Goal: Check status: Check status

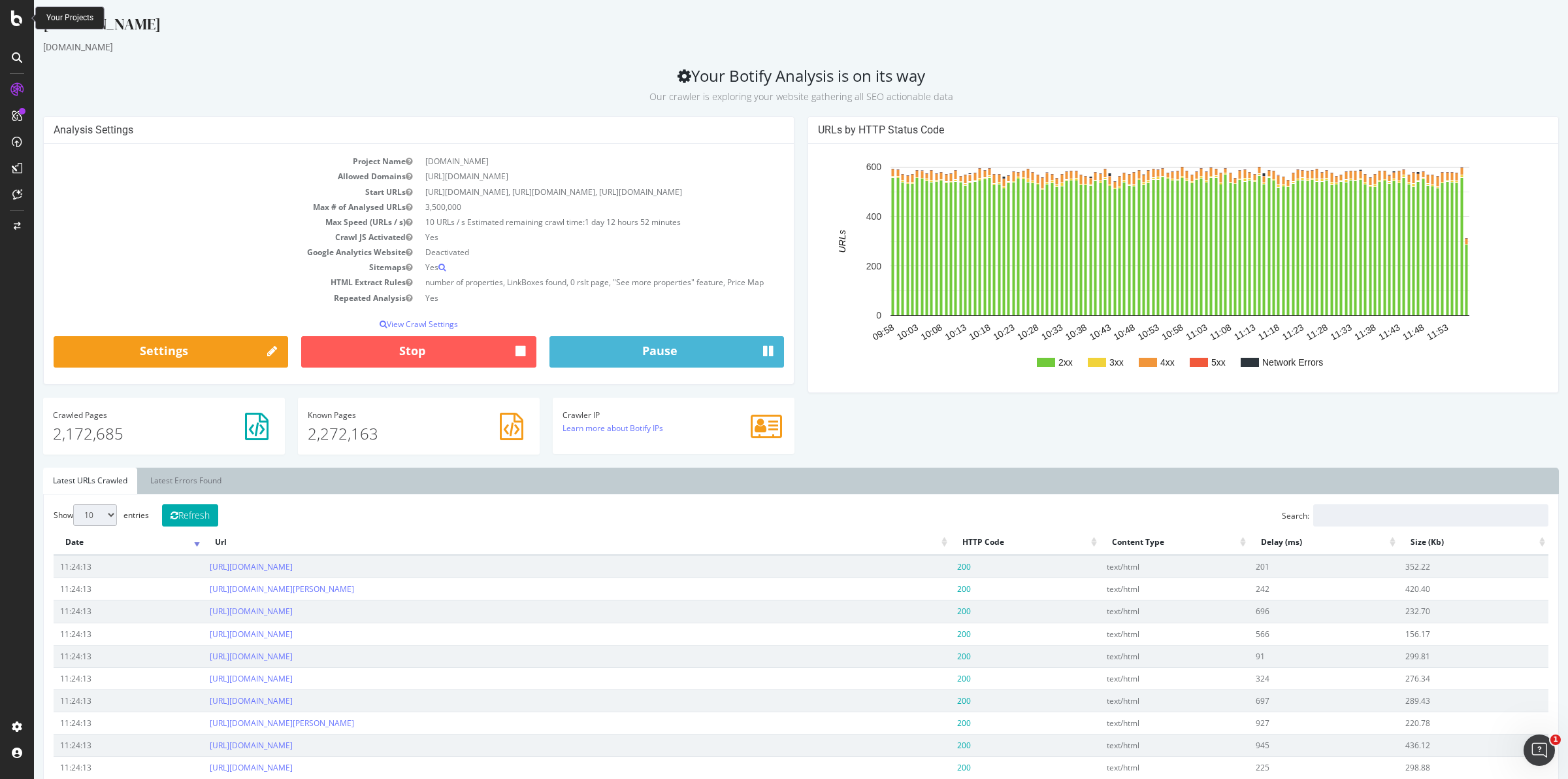
click at [20, 23] on icon at bounding box center [16, 18] width 12 height 16
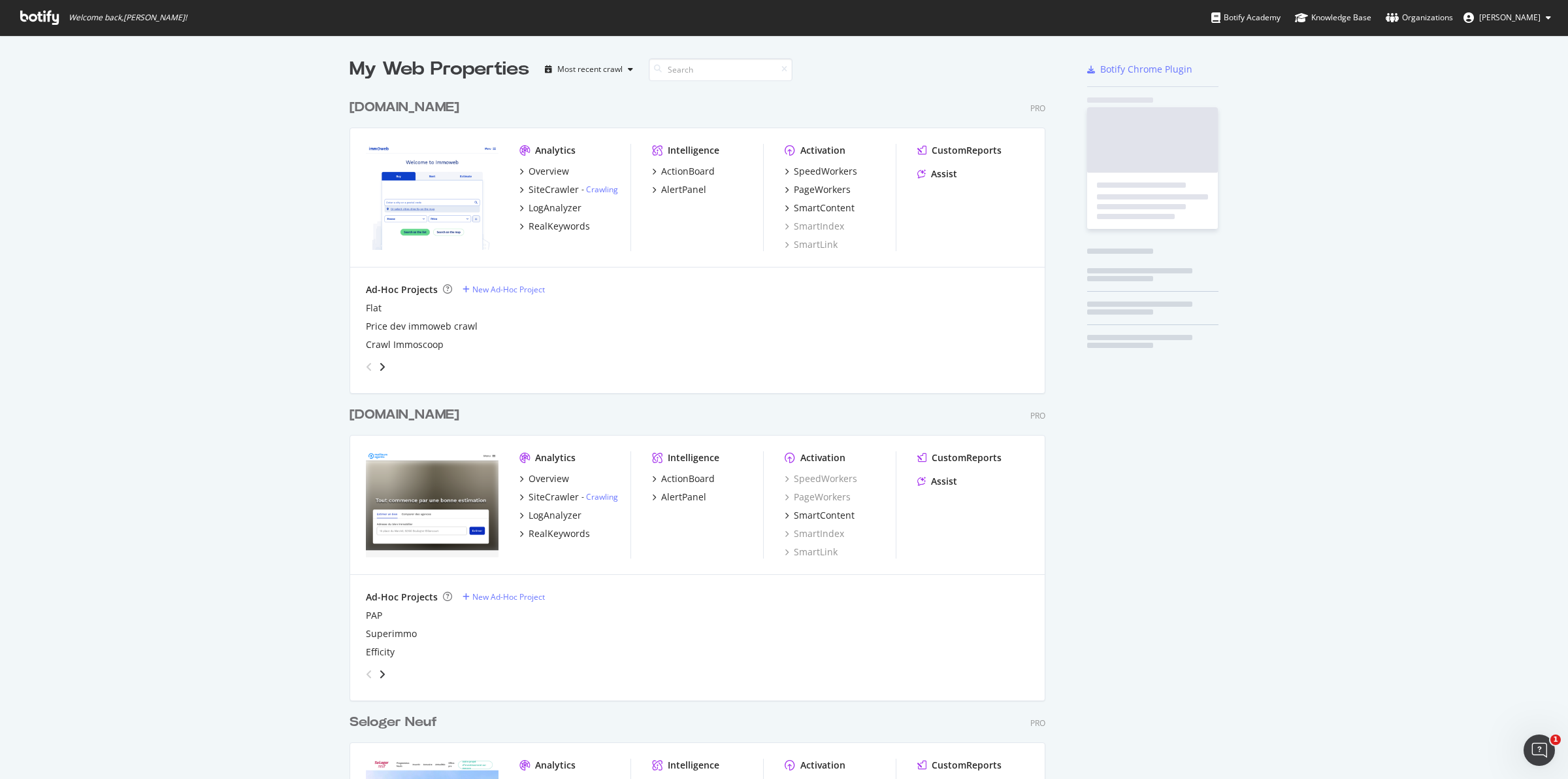
scroll to position [766, 1544]
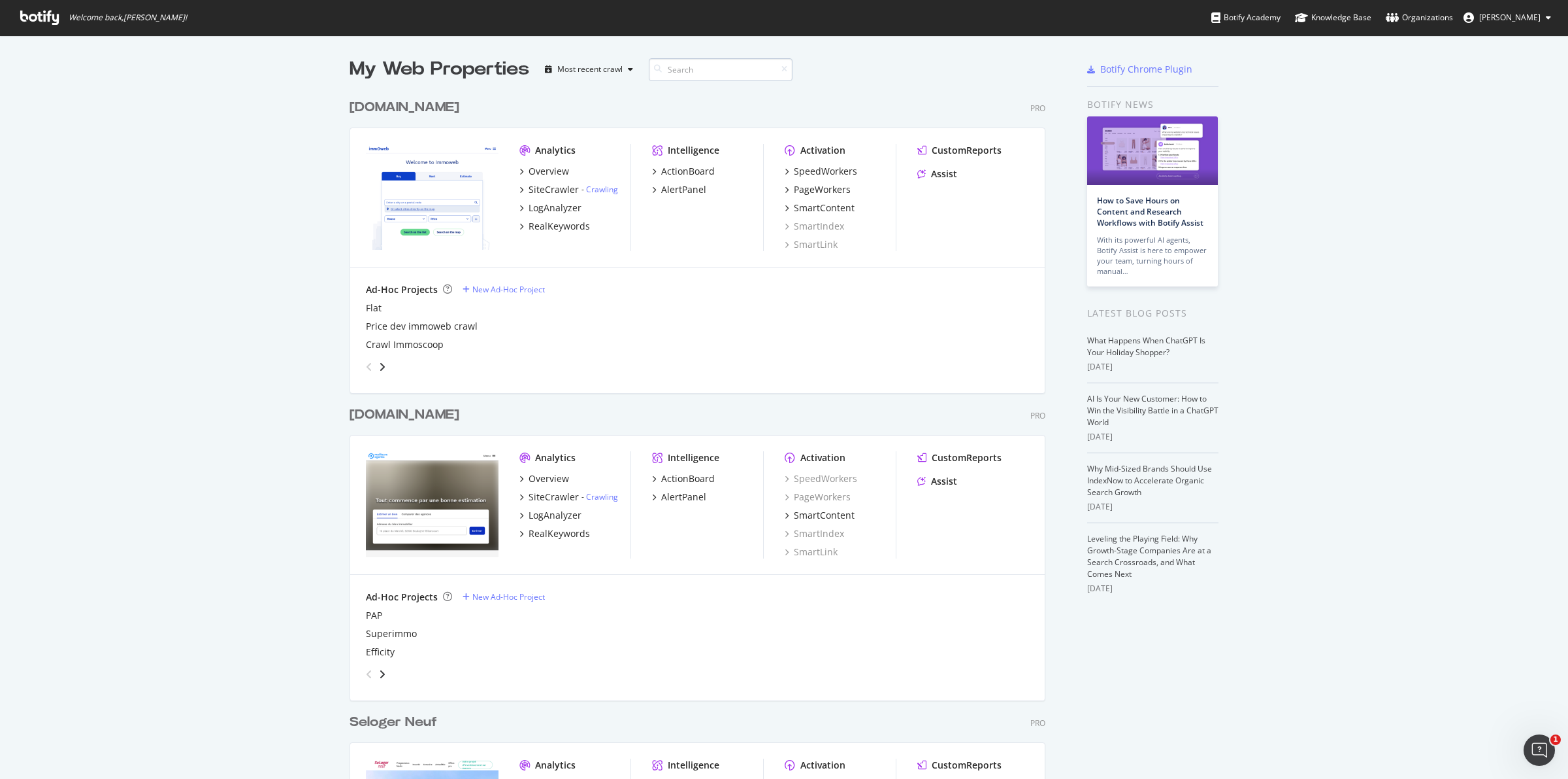
click at [677, 73] on input at bounding box center [721, 70] width 144 height 23
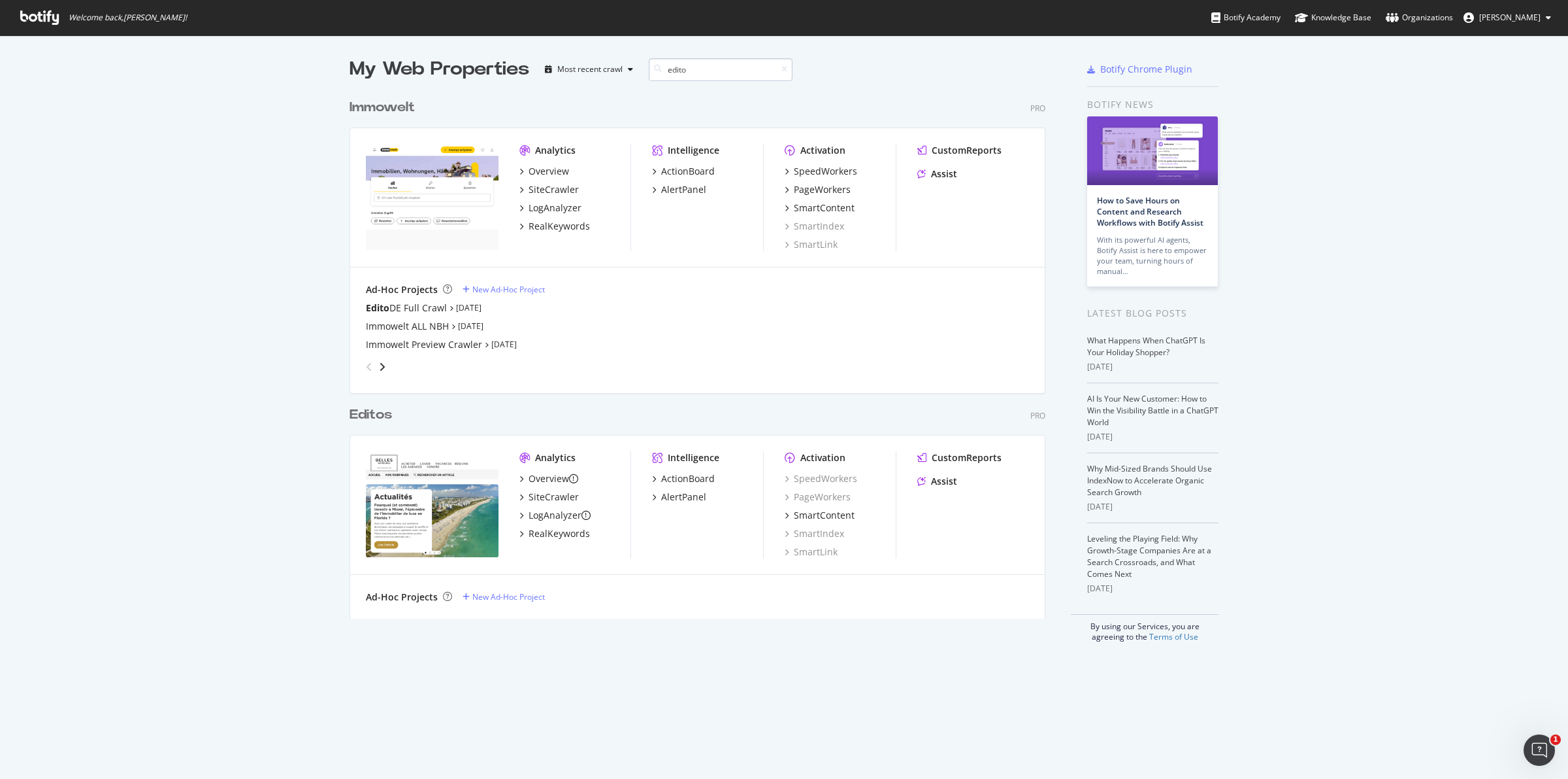
scroll to position [524, 694]
type input "edito"
click at [550, 480] on div "Overview" at bounding box center [549, 478] width 41 height 13
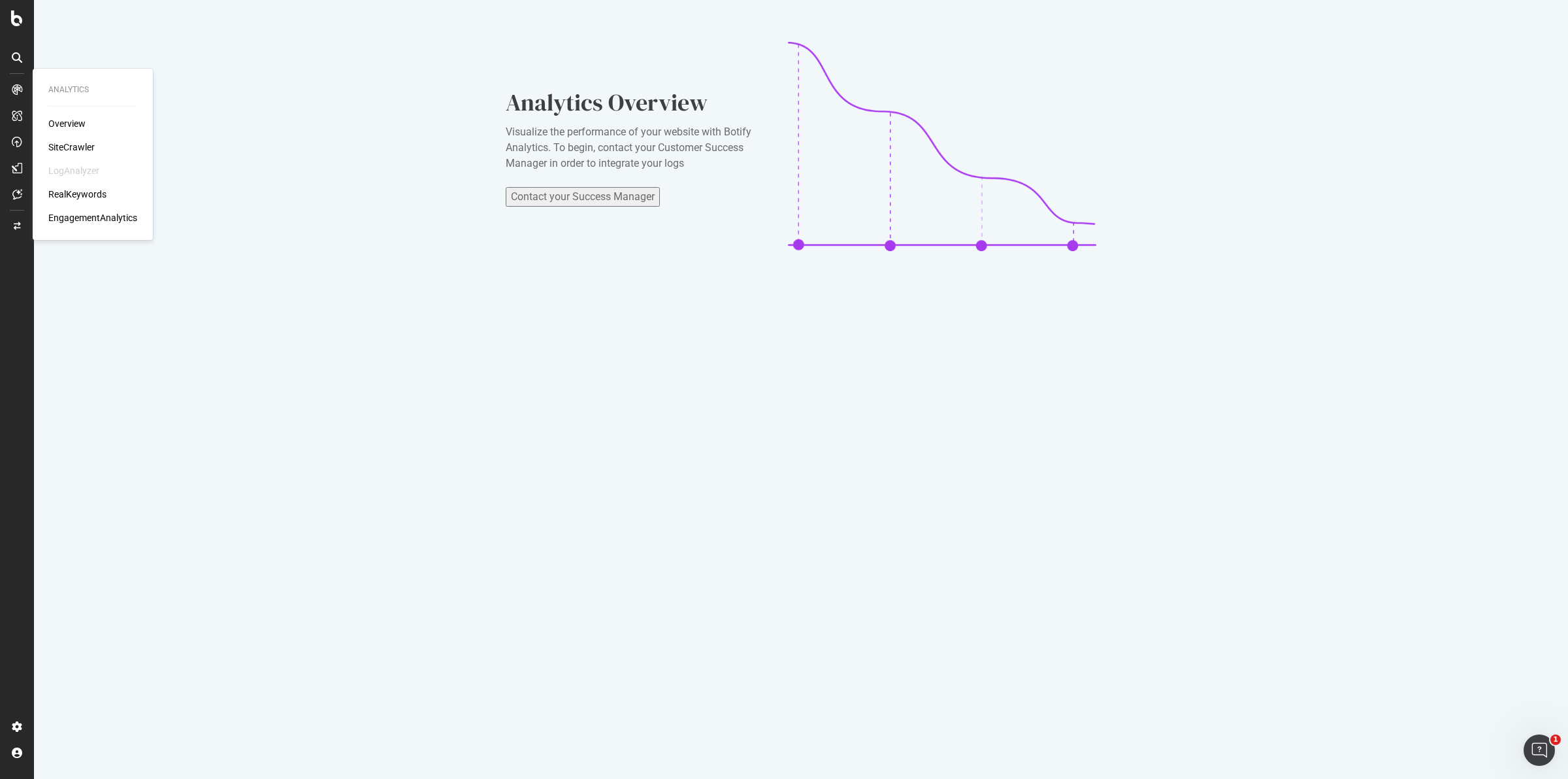
click at [62, 122] on div "Overview" at bounding box center [66, 123] width 37 height 13
click at [67, 148] on div "SiteCrawler" at bounding box center [71, 147] width 46 height 13
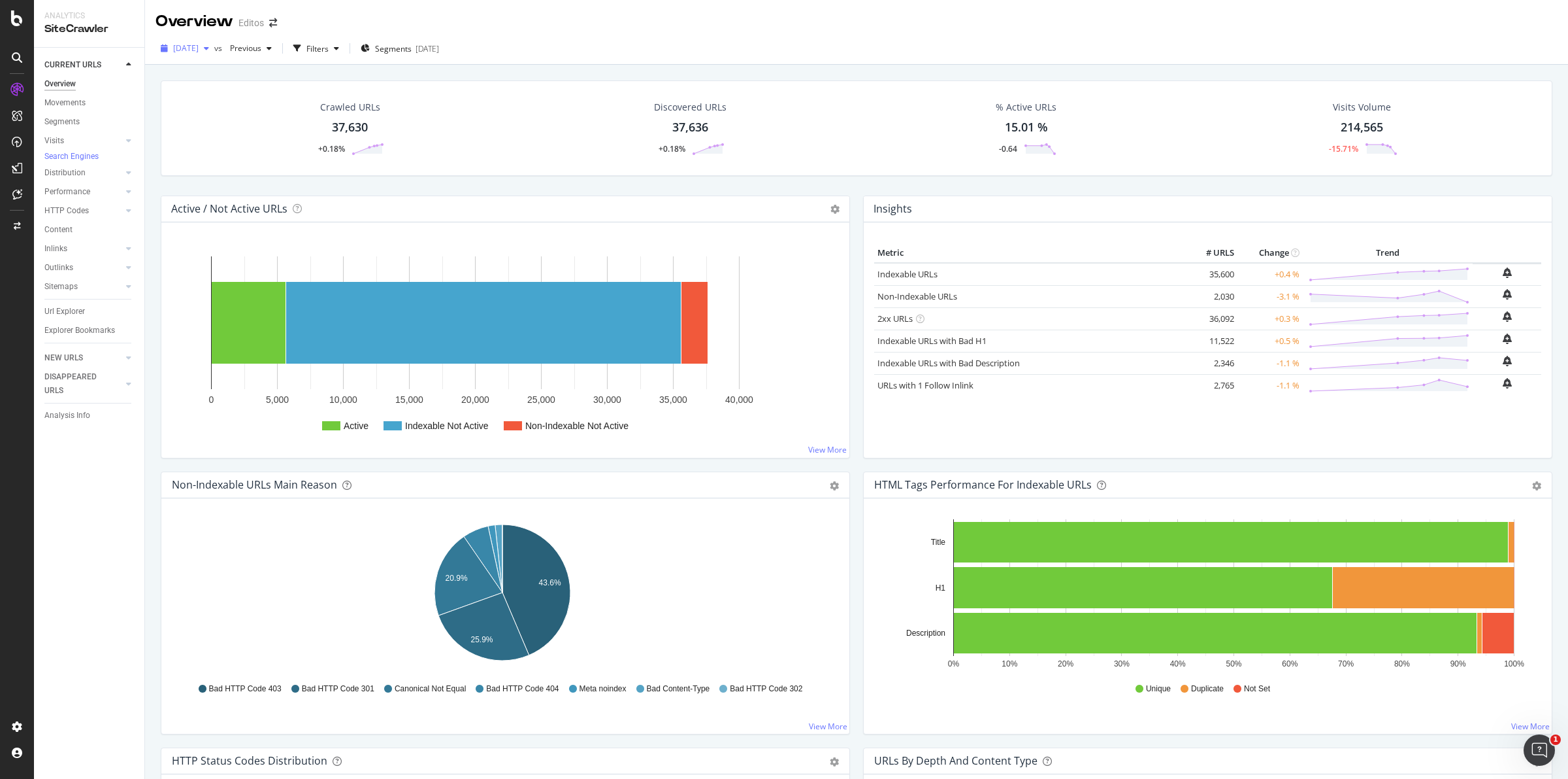
click at [209, 49] on icon "button" at bounding box center [207, 49] width 5 height 8
click at [412, 48] on span "Segments" at bounding box center [393, 49] width 37 height 11
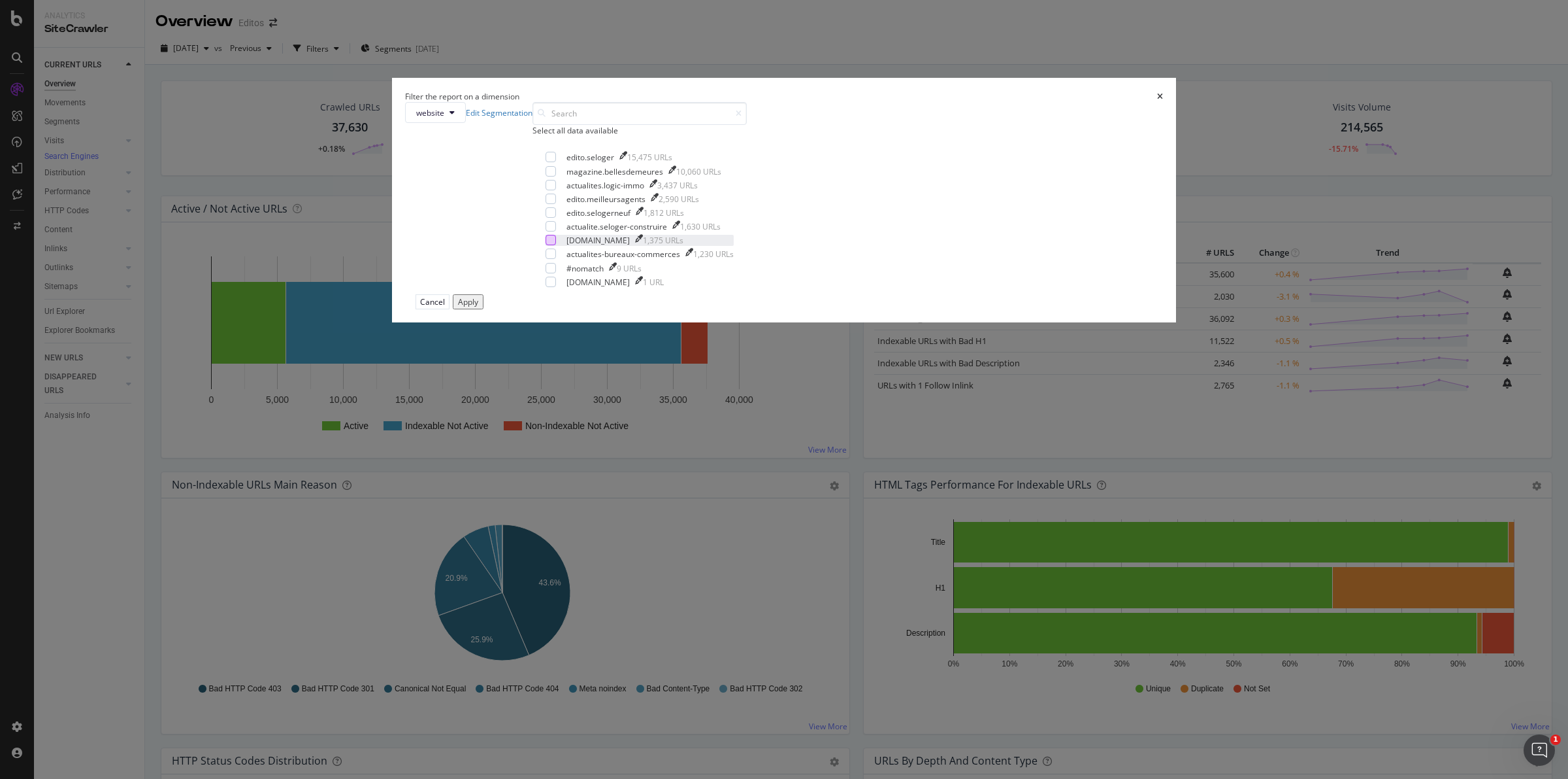
click at [556, 245] on div "modal" at bounding box center [551, 240] width 10 height 10
click at [484, 309] on button "Apply" at bounding box center [468, 302] width 31 height 15
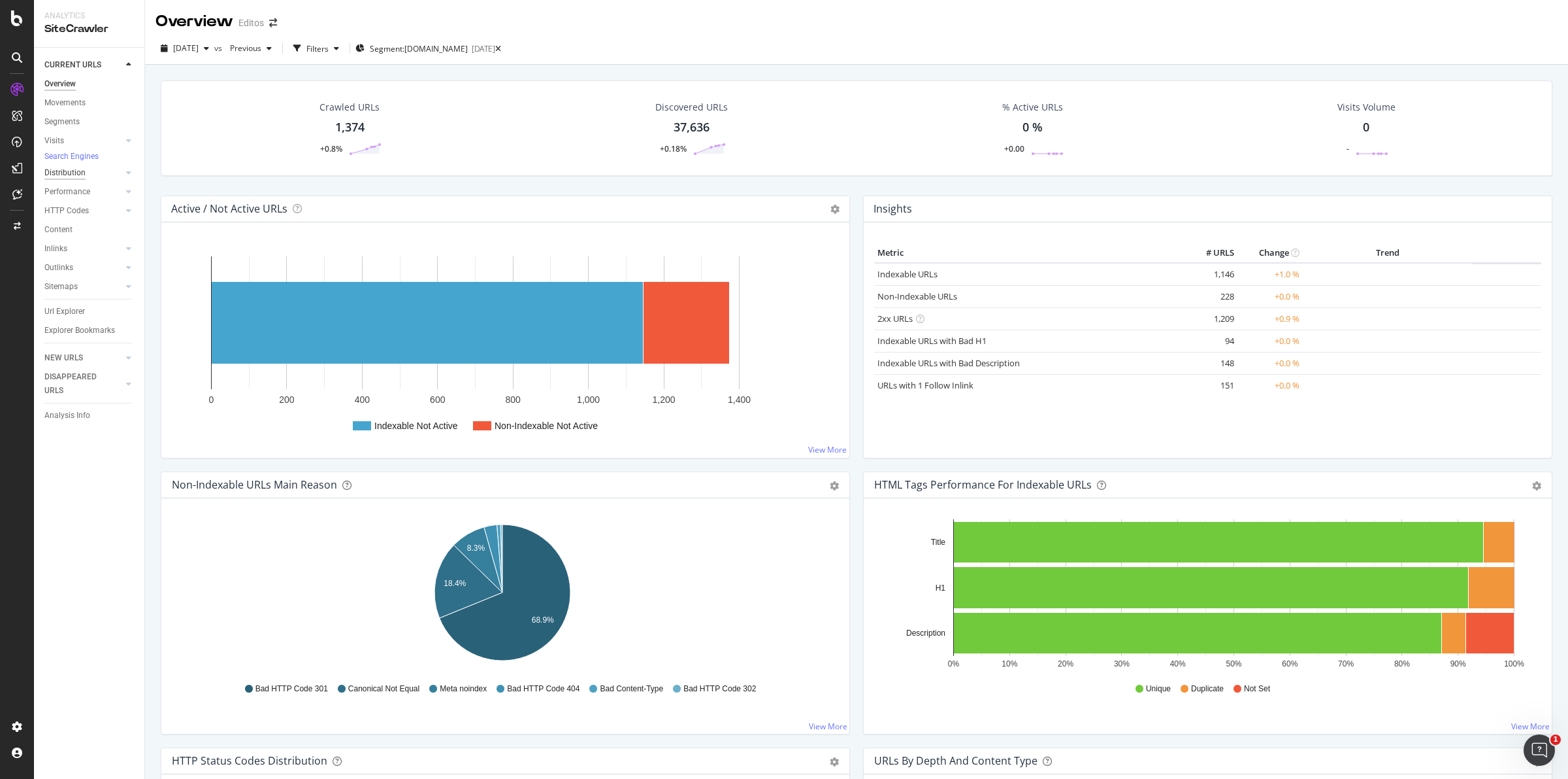
click at [71, 177] on div "Distribution" at bounding box center [65, 173] width 41 height 14
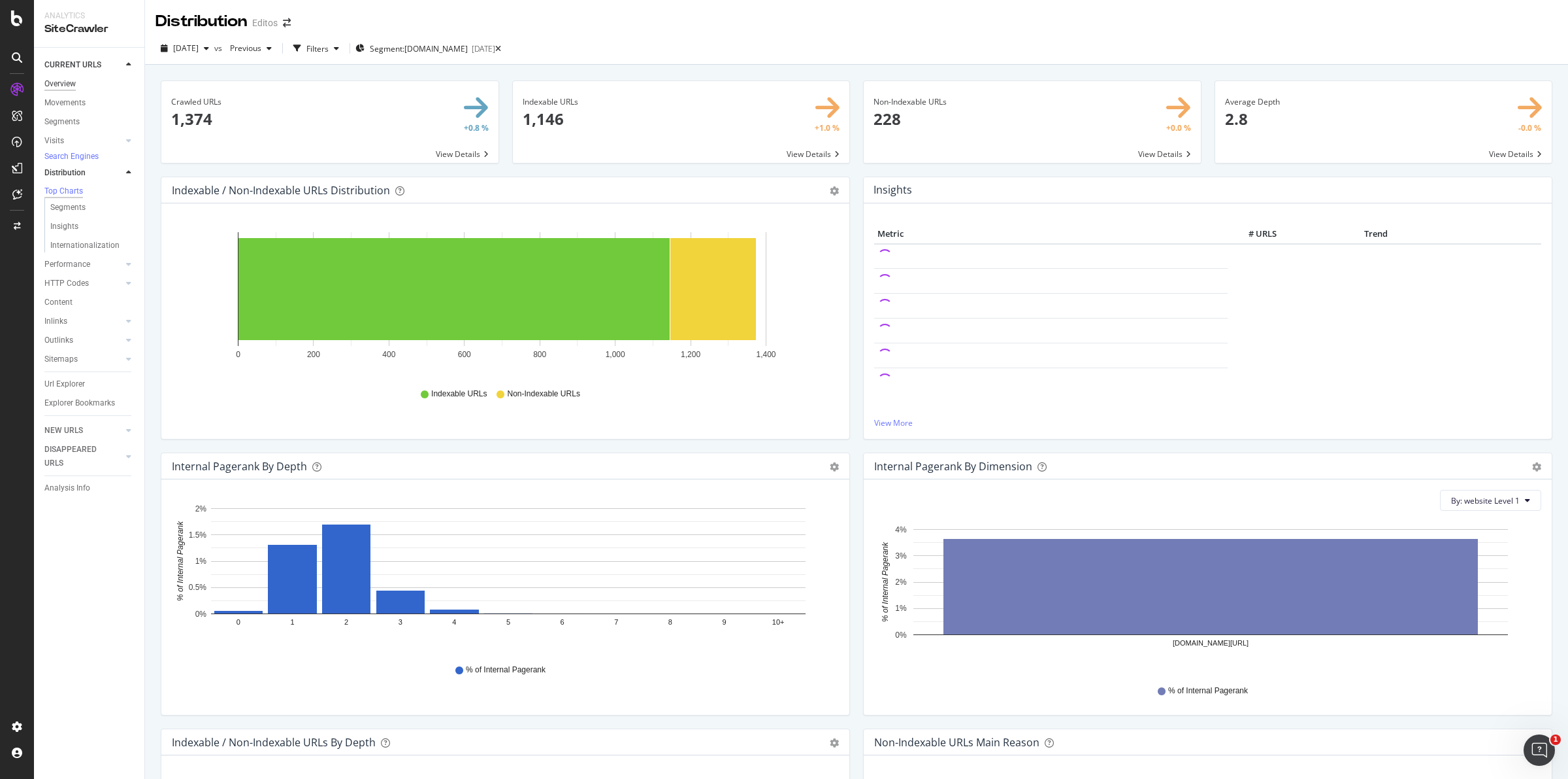
click at [69, 89] on div "Overview" at bounding box center [60, 84] width 31 height 14
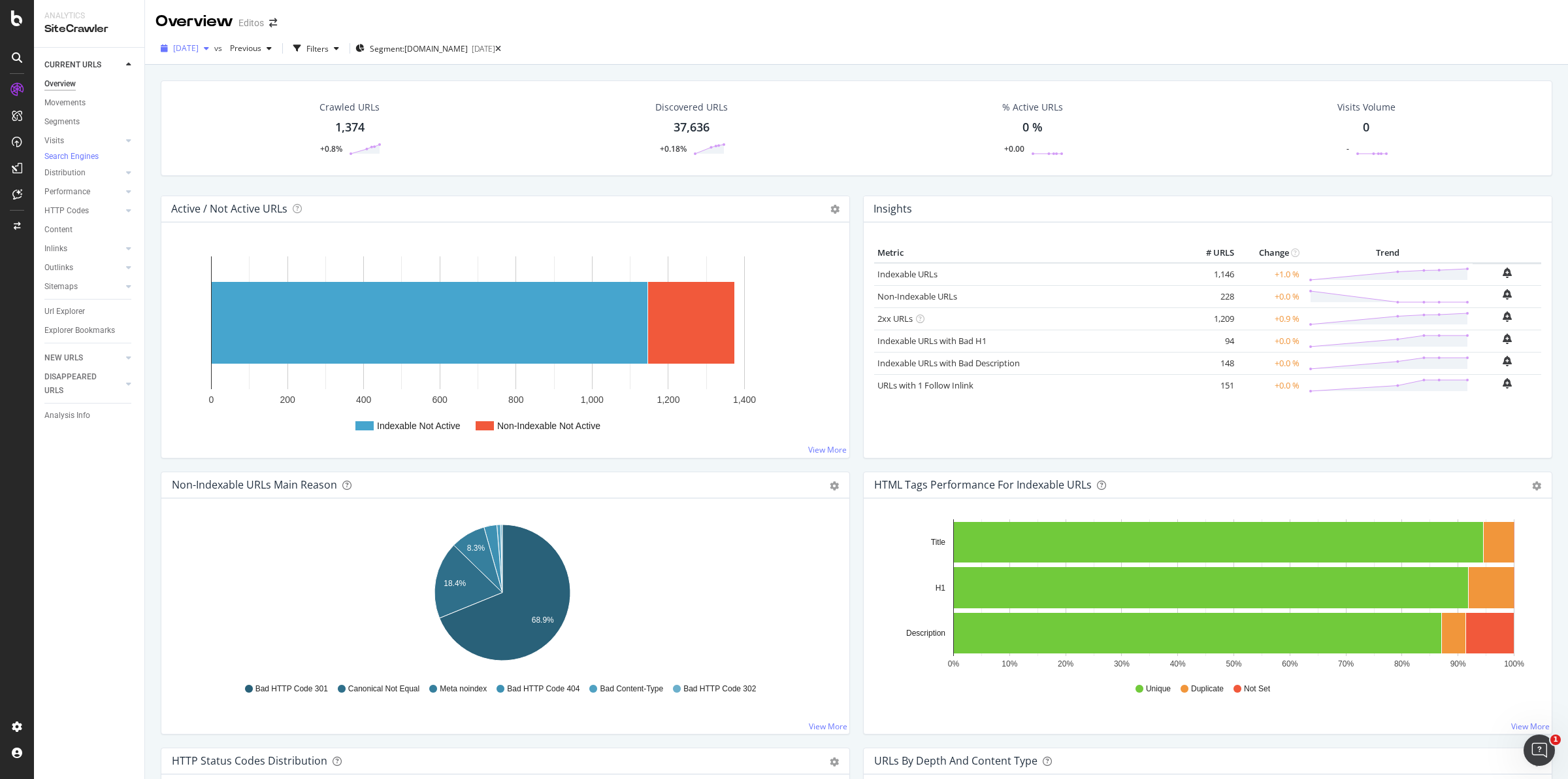
click at [199, 50] on span "[DATE]" at bounding box center [186, 48] width 26 height 11
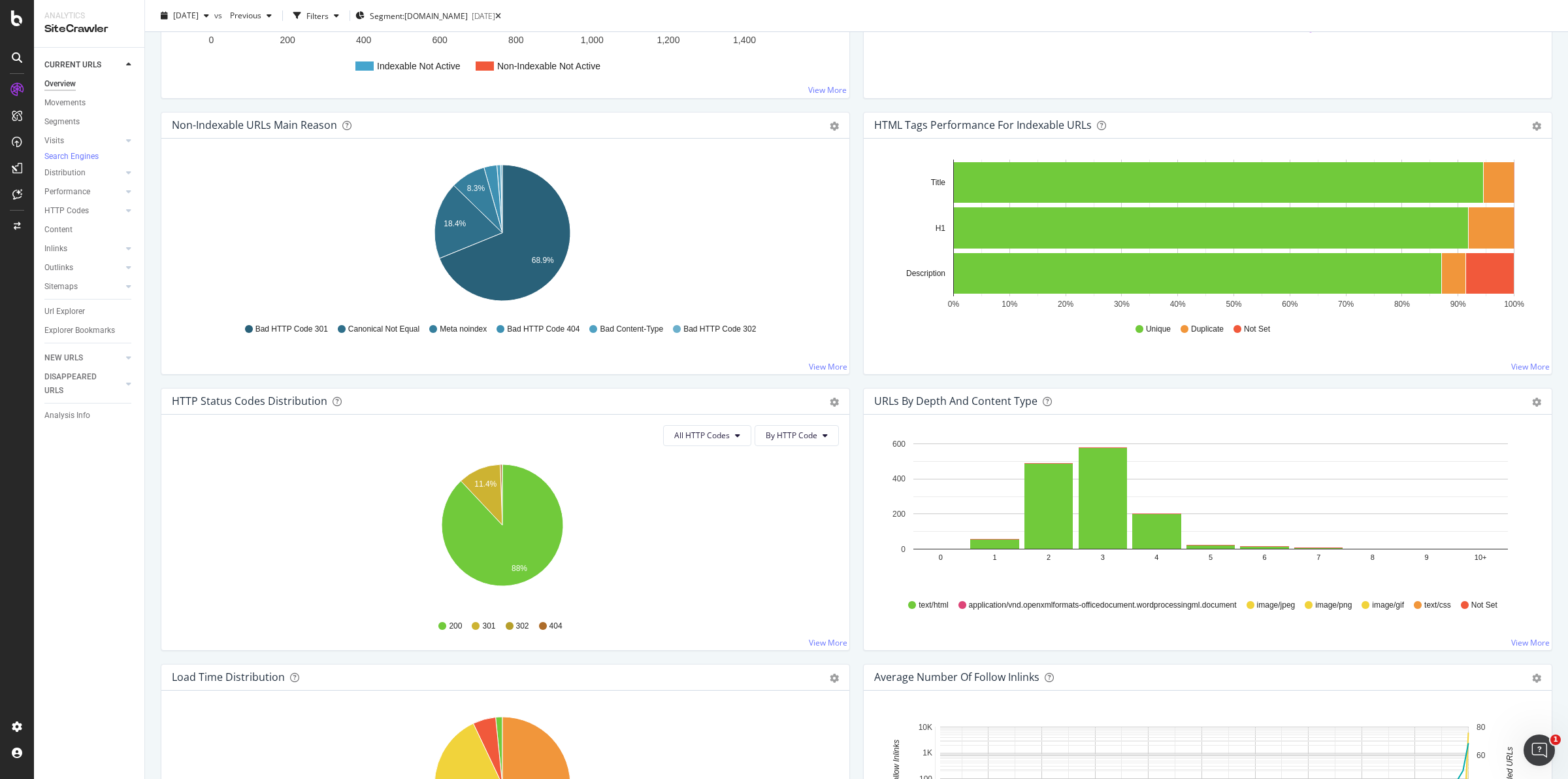
scroll to position [245, 0]
